Goal: Check status

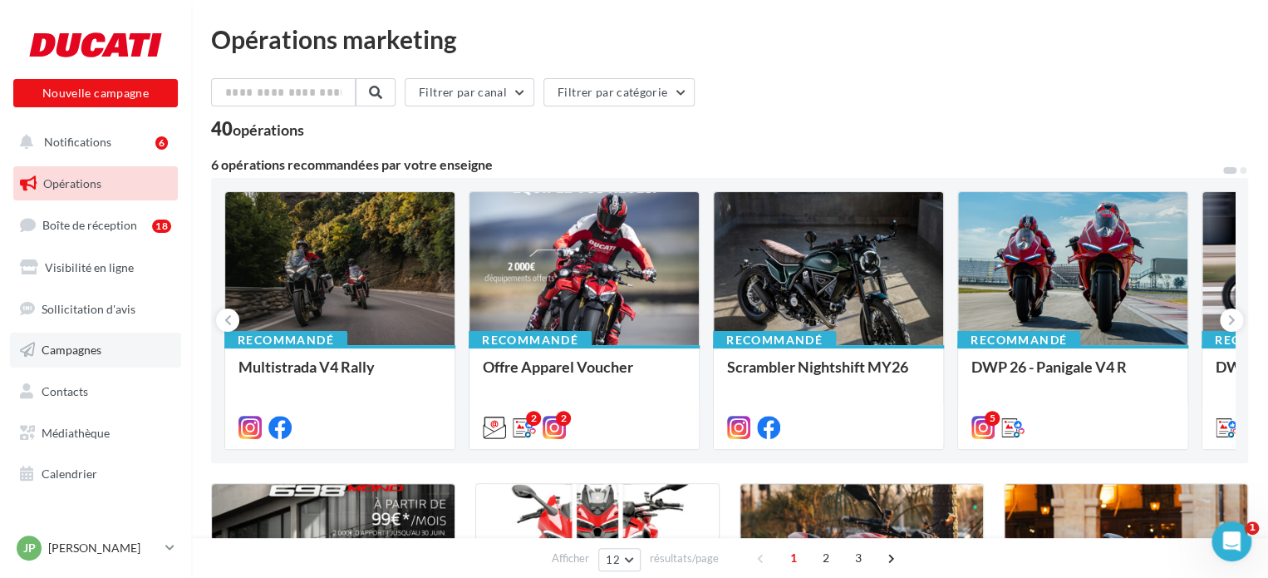
click at [100, 342] on span "Campagnes" at bounding box center [72, 349] width 60 height 14
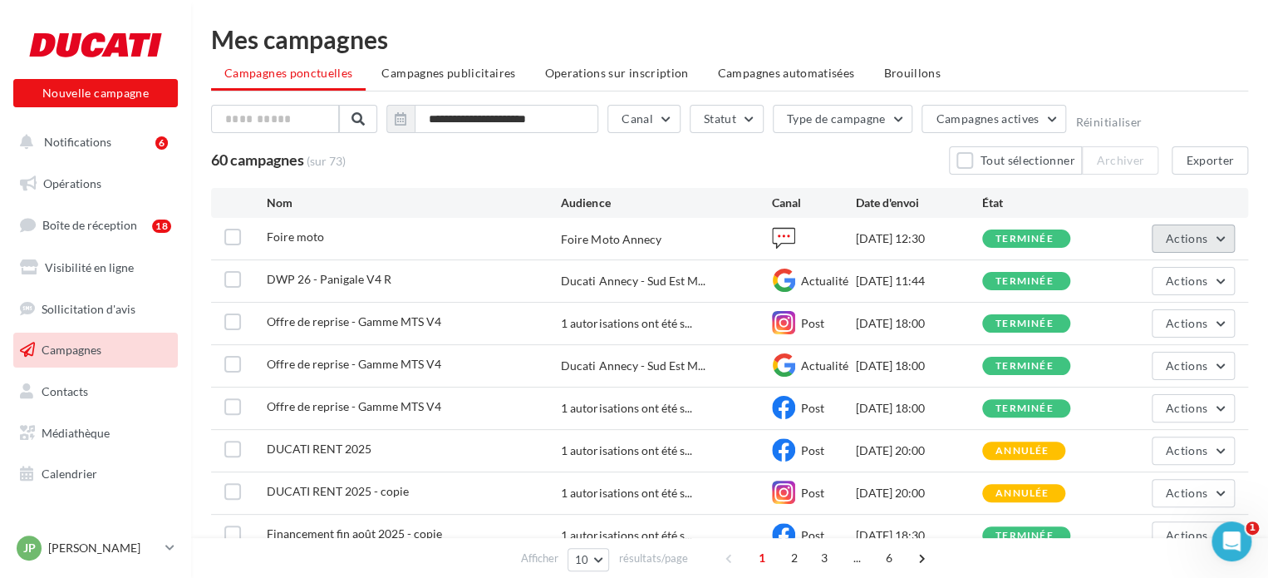
click at [1208, 242] on button "Actions" at bounding box center [1193, 238] width 83 height 28
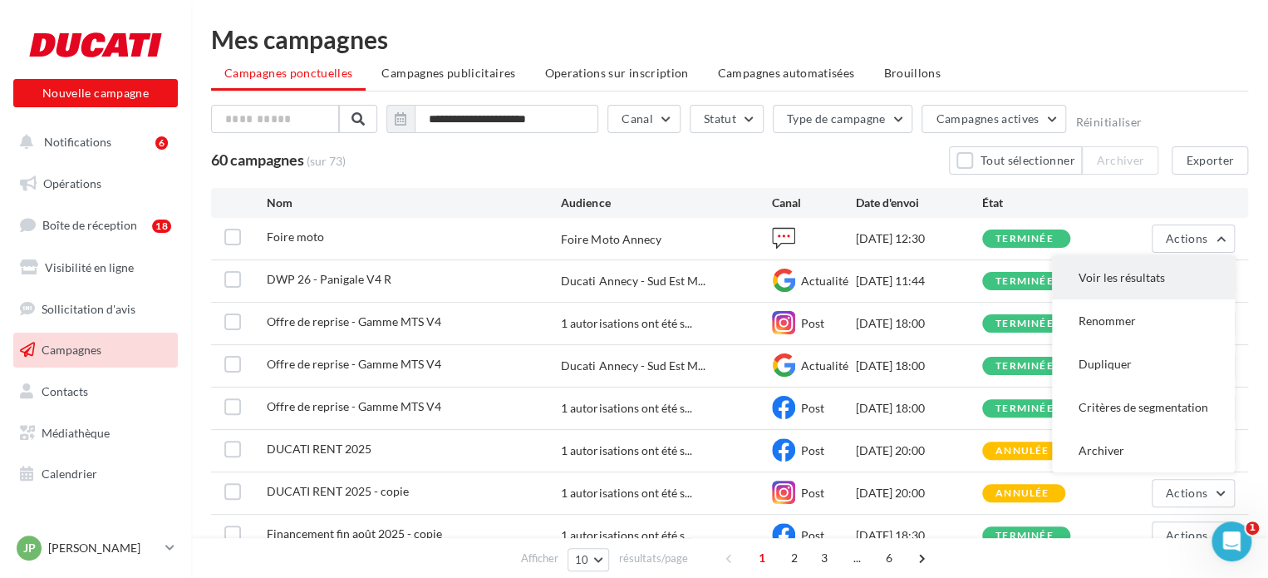
click at [1206, 263] on button "Voir les résultats" at bounding box center [1143, 277] width 183 height 43
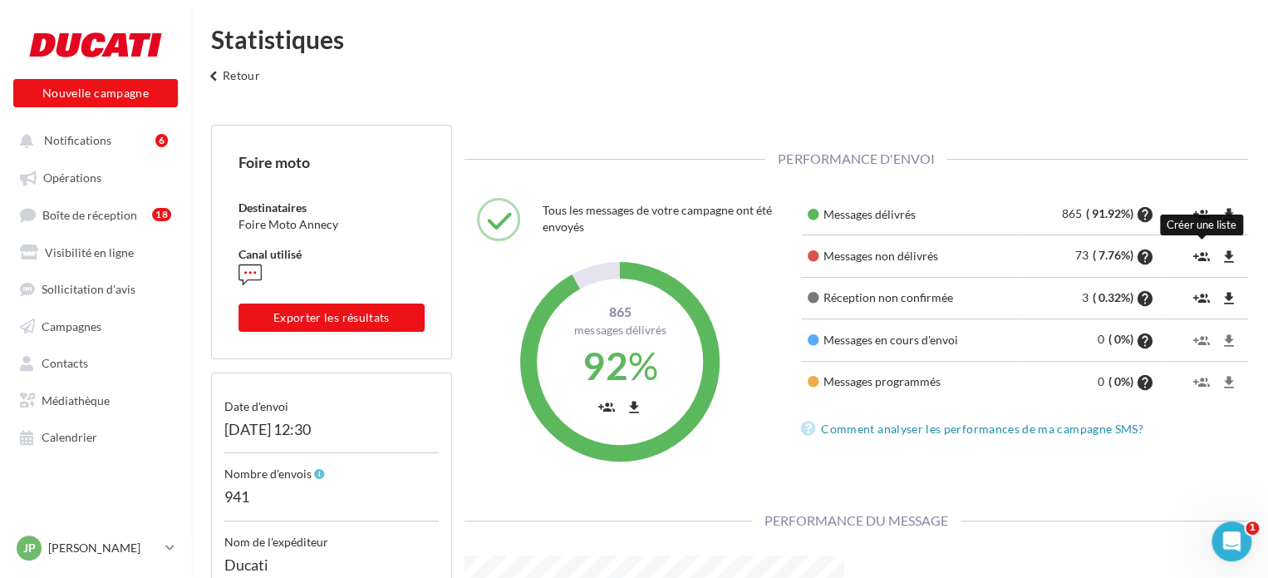
scroll to position [253, 405]
